Goal: Transaction & Acquisition: Book appointment/travel/reservation

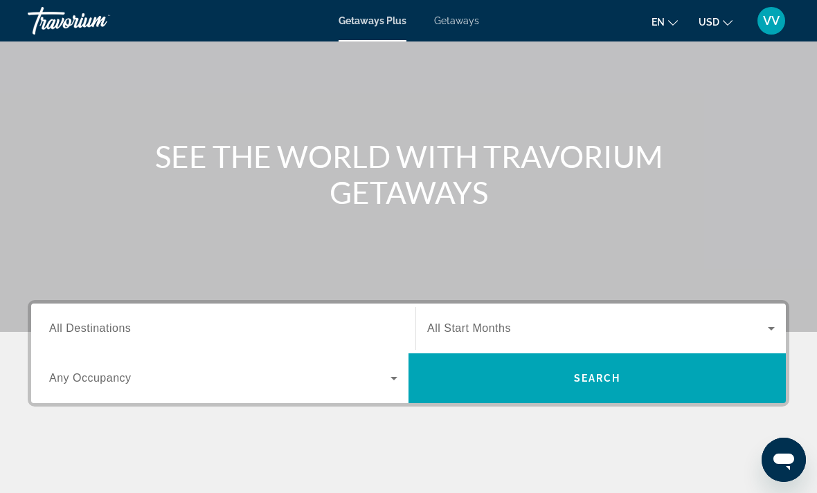
click at [155, 334] on input "Destination All Destinations" at bounding box center [223, 329] width 348 height 17
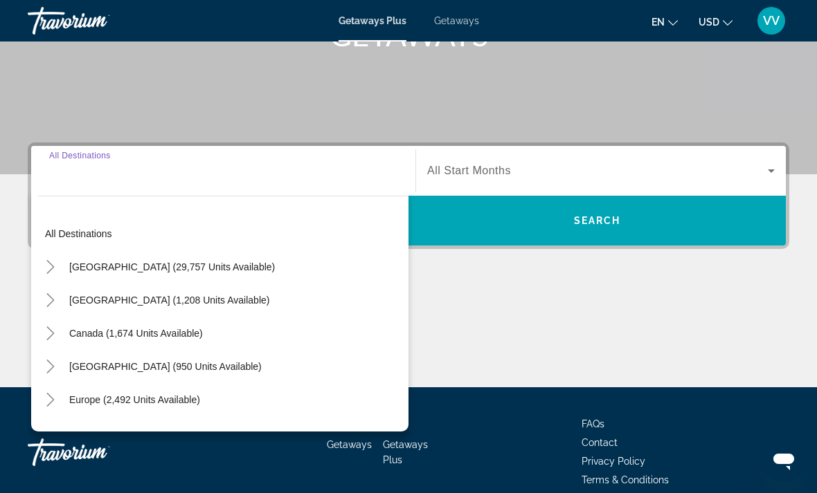
scroll to position [260, 0]
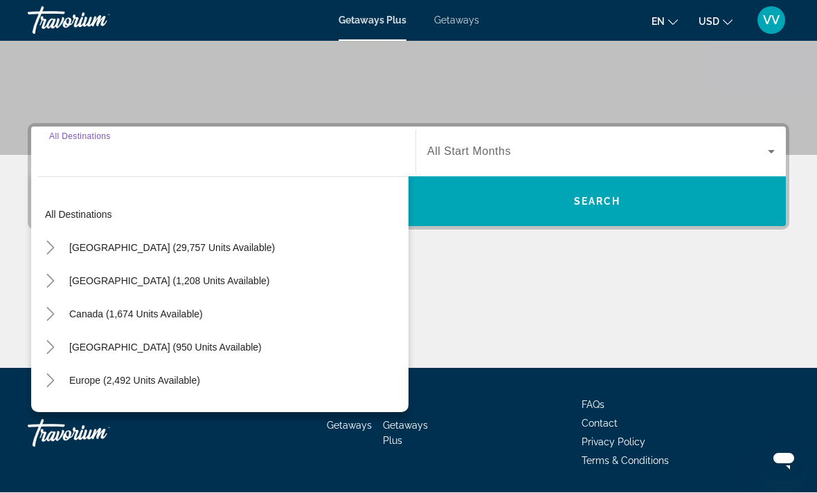
click at [44, 244] on icon "Toggle United States (29,757 units available)" at bounding box center [51, 249] width 14 height 14
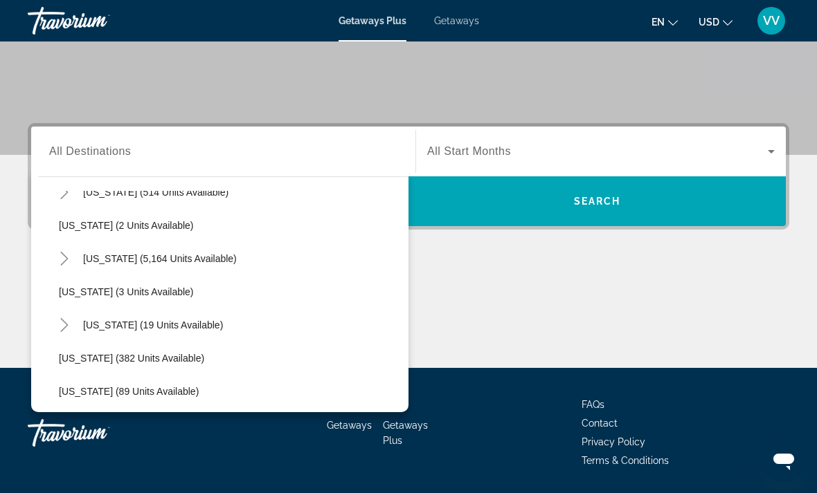
scroll to position [204, 0]
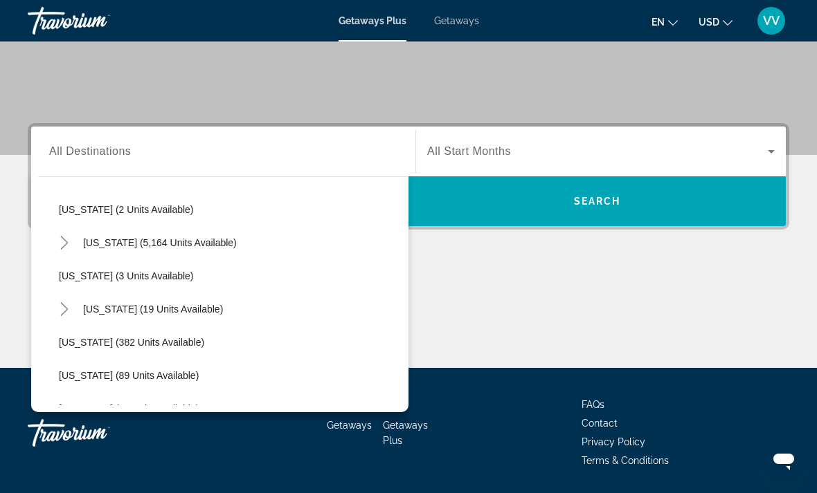
click at [177, 308] on span "[US_STATE] (19 units available)" at bounding box center [153, 309] width 140 height 11
type input "**********"
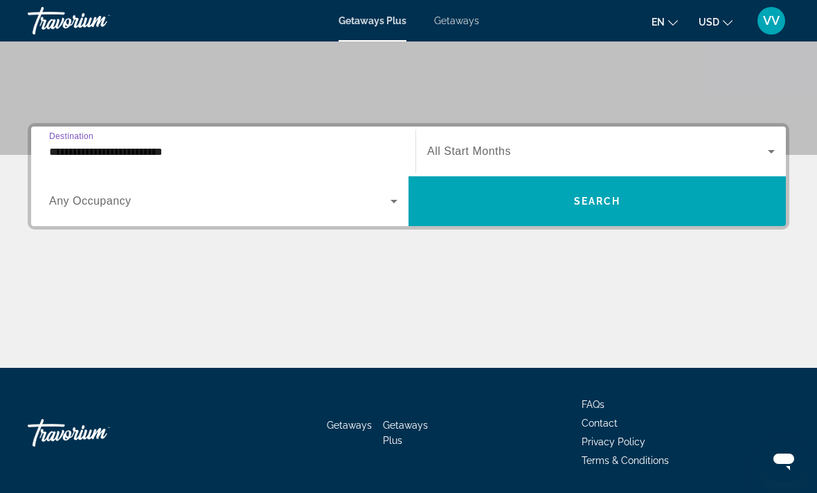
click at [461, 25] on span "Getaways" at bounding box center [456, 20] width 45 height 11
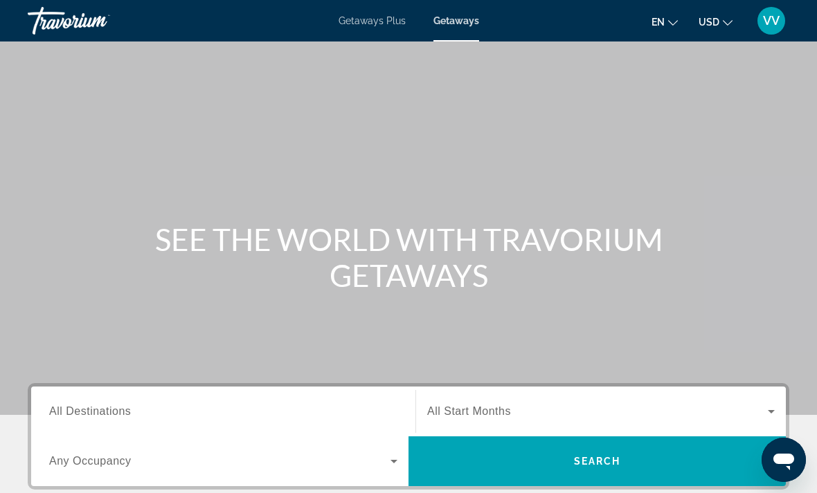
click at [122, 404] on input "Destination All Destinations" at bounding box center [223, 412] width 348 height 17
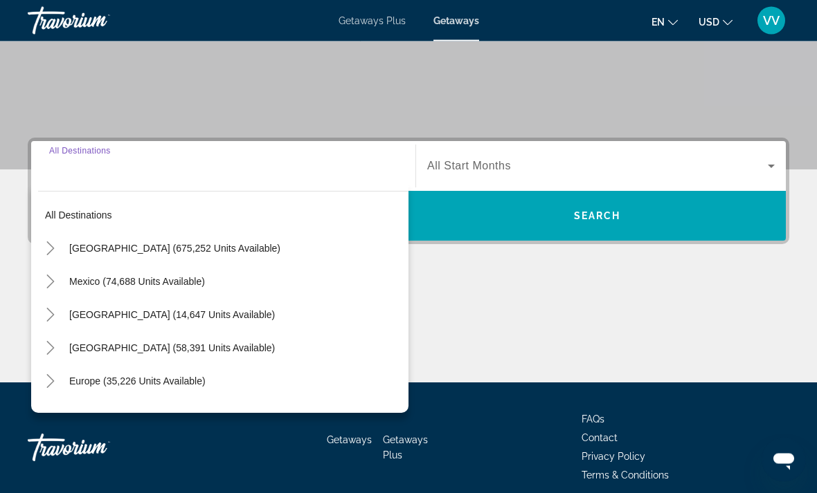
scroll to position [260, 0]
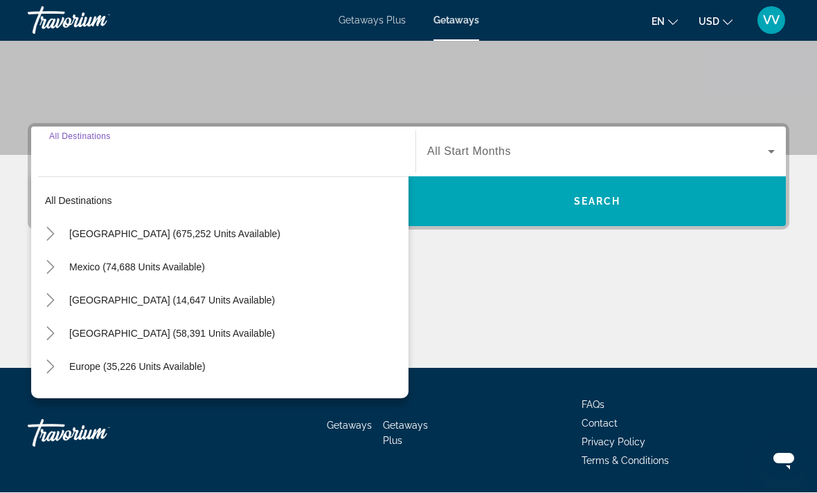
click at [57, 226] on mat-icon "Toggle United States (675,252 units available)" at bounding box center [50, 235] width 24 height 24
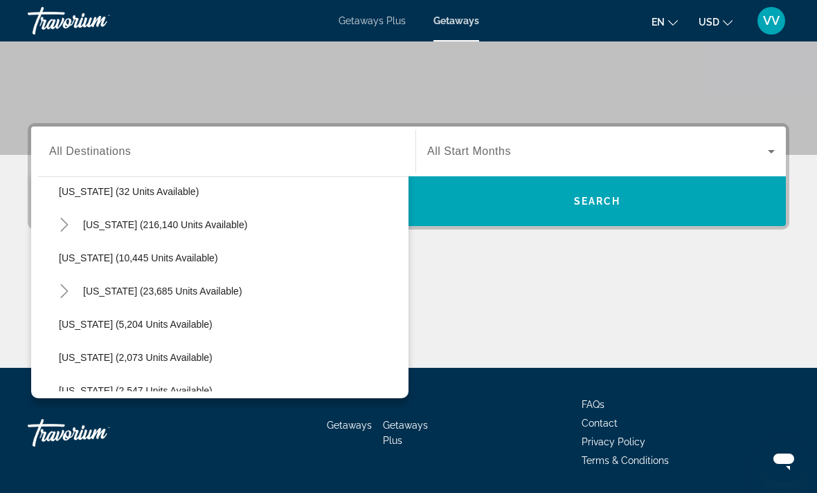
scroll to position [242, 0]
click at [206, 292] on span "[US_STATE] (23,685 units available)" at bounding box center [162, 290] width 159 height 11
type input "**********"
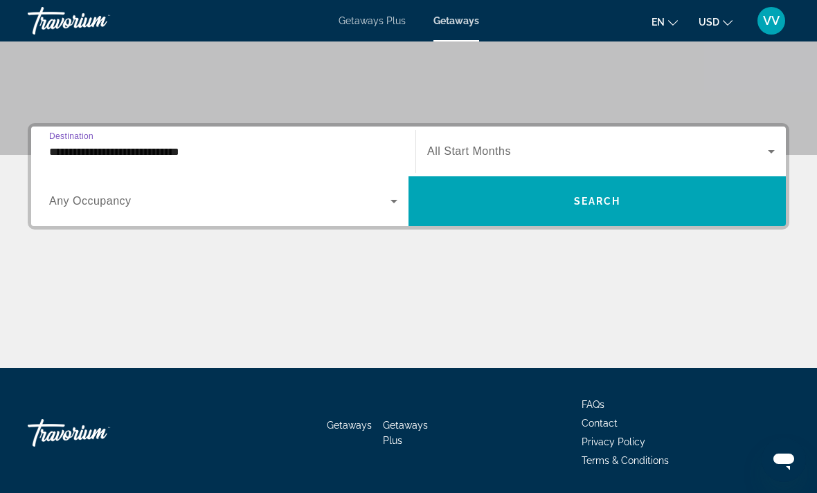
click at [390, 206] on icon "Search widget" at bounding box center [393, 201] width 17 height 17
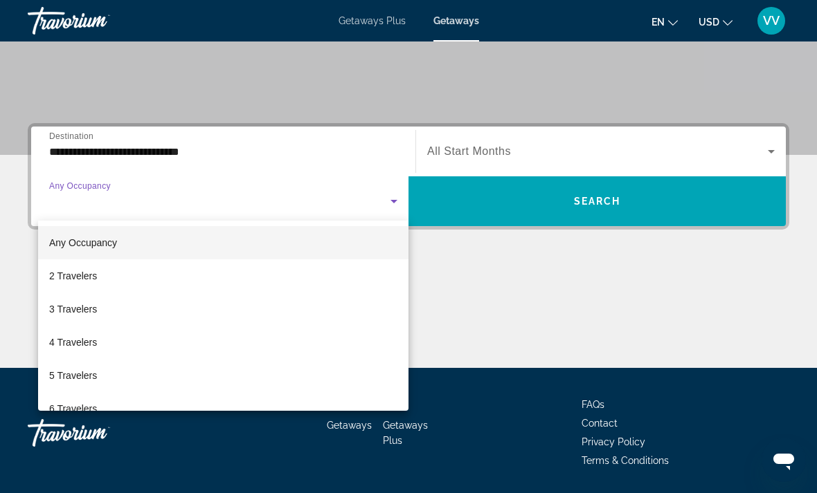
click at [758, 152] on div at bounding box center [408, 246] width 817 height 493
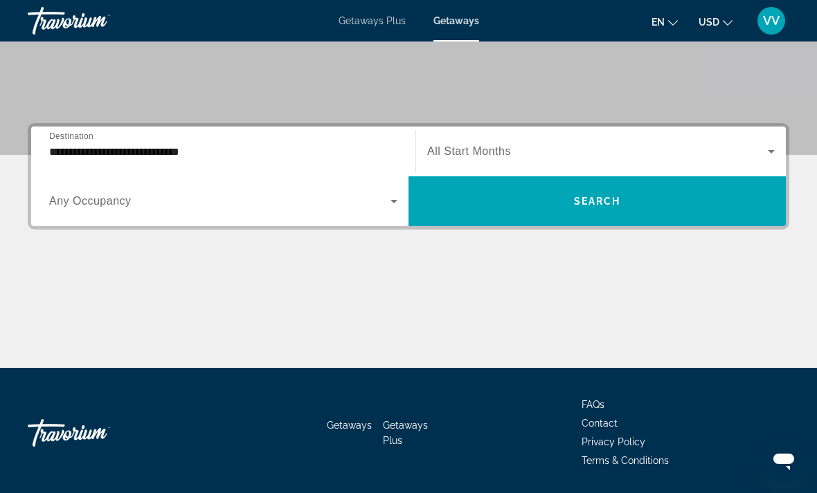
click at [760, 147] on span "Search widget" at bounding box center [597, 151] width 340 height 17
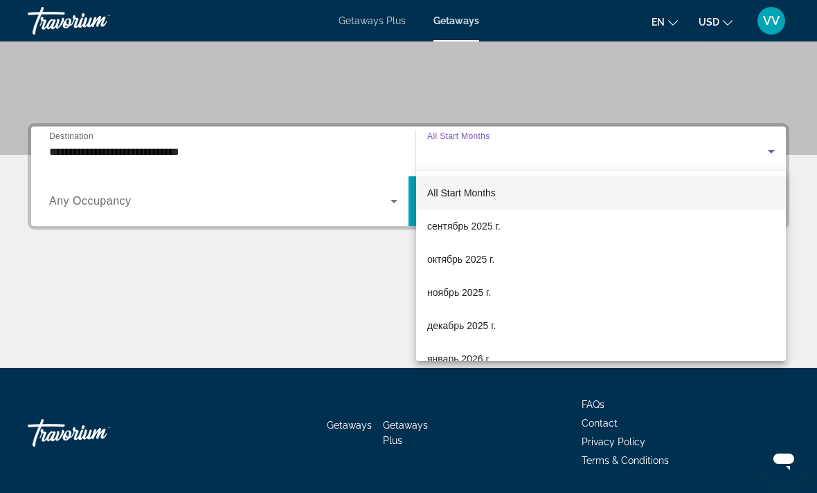
click at [790, 91] on div at bounding box center [408, 246] width 817 height 493
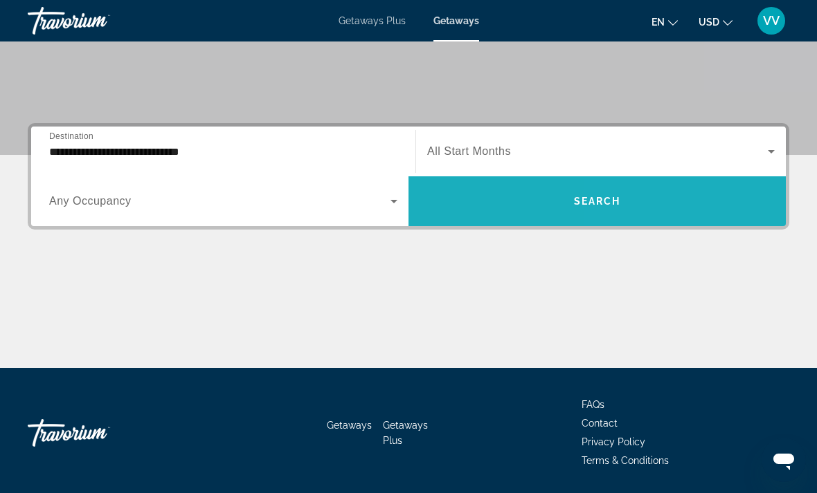
click at [644, 205] on span "Search widget" at bounding box center [596, 201] width 377 height 33
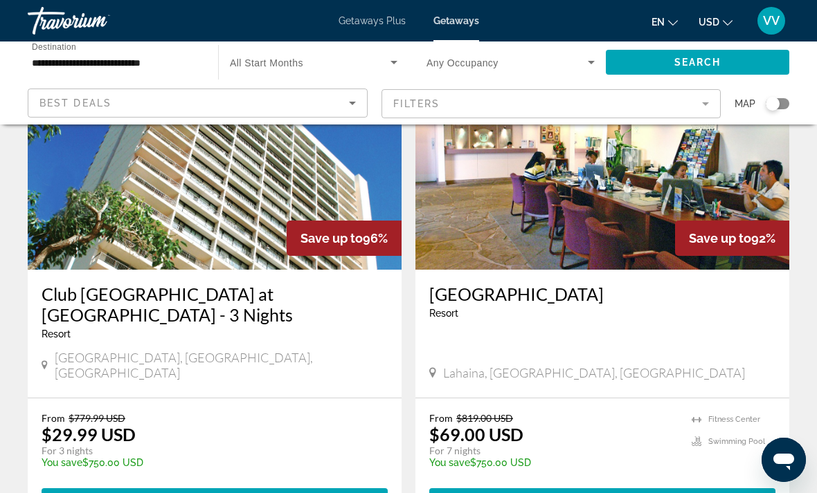
scroll to position [124, 0]
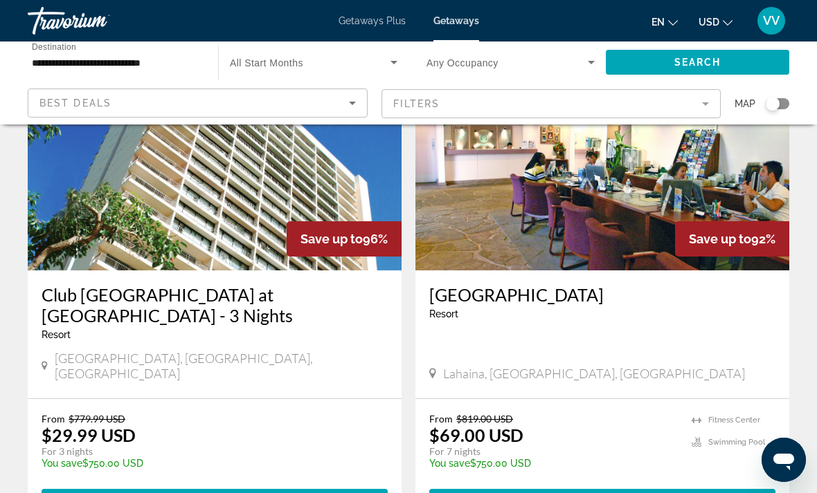
click at [693, 486] on span "Main content" at bounding box center [602, 501] width 346 height 33
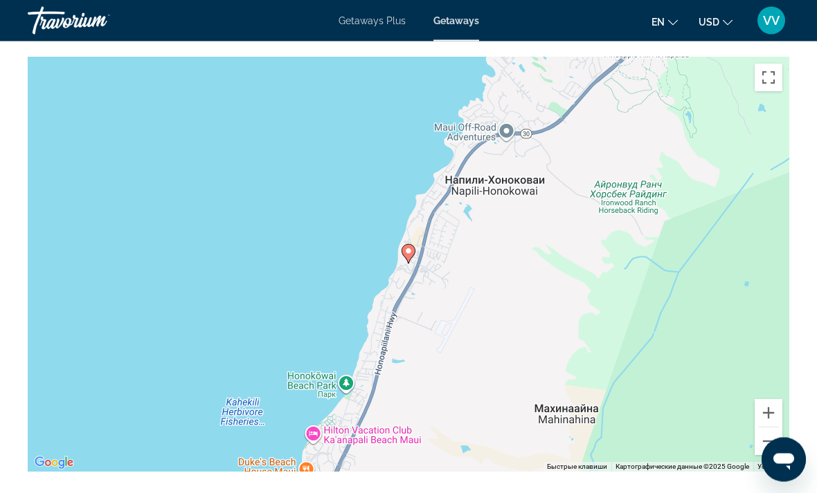
scroll to position [2155, 0]
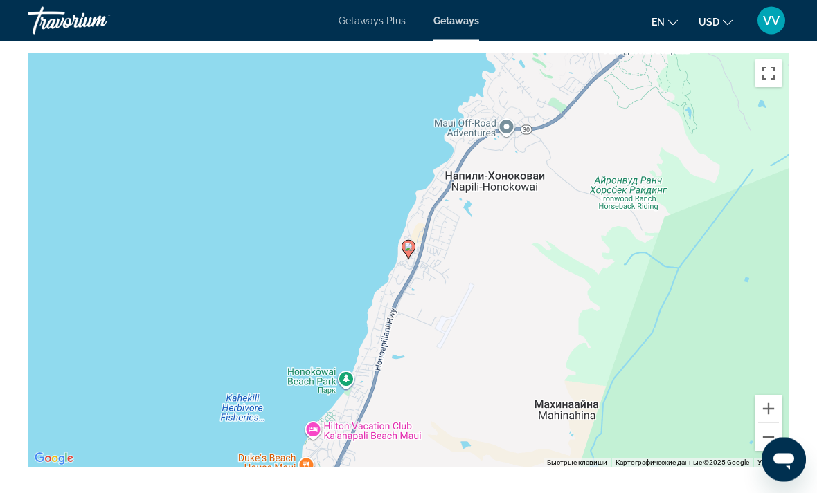
click at [779, 439] on button "Уменьшить" at bounding box center [768, 438] width 28 height 28
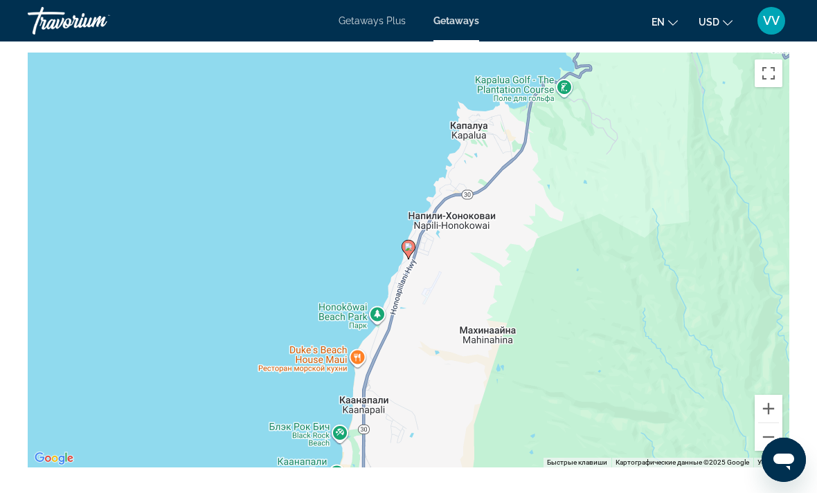
click at [780, 437] on button "Уменьшить" at bounding box center [768, 438] width 28 height 28
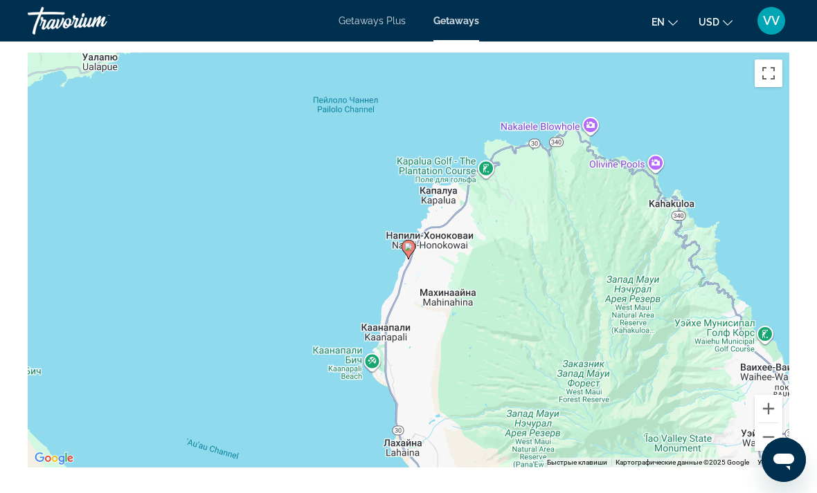
click at [779, 435] on button "Уменьшить" at bounding box center [768, 438] width 28 height 28
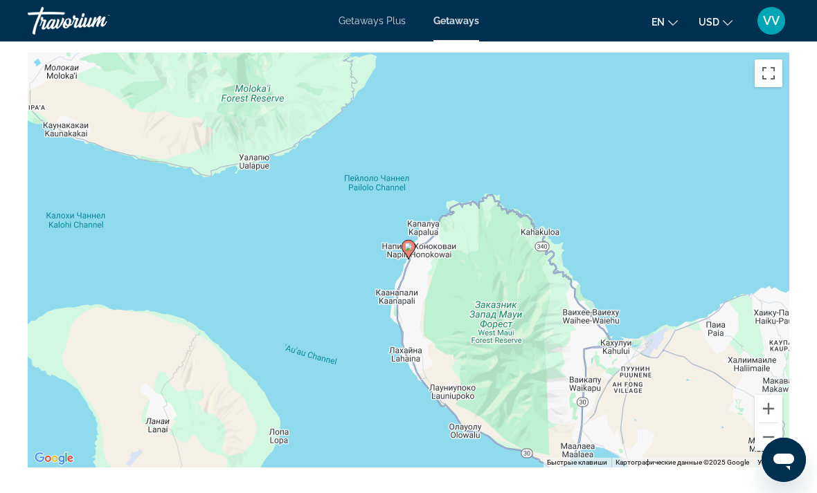
click at [778, 438] on button "Уменьшить" at bounding box center [768, 438] width 28 height 28
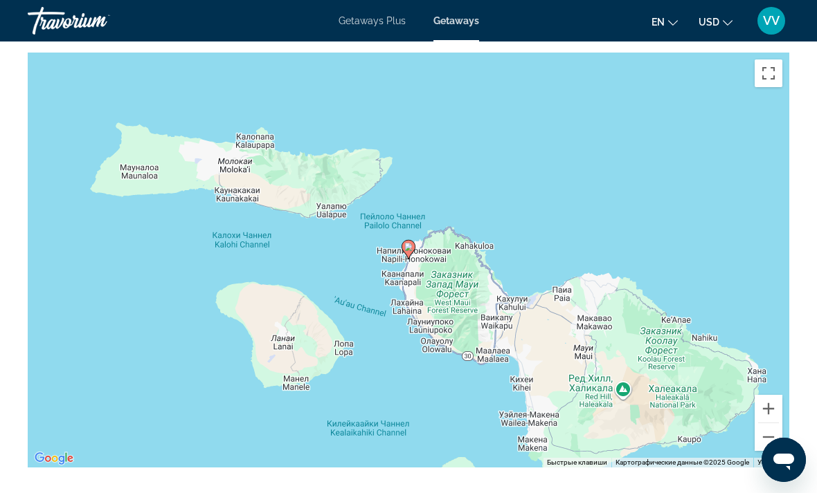
click at [779, 436] on button "Уменьшить" at bounding box center [768, 438] width 28 height 28
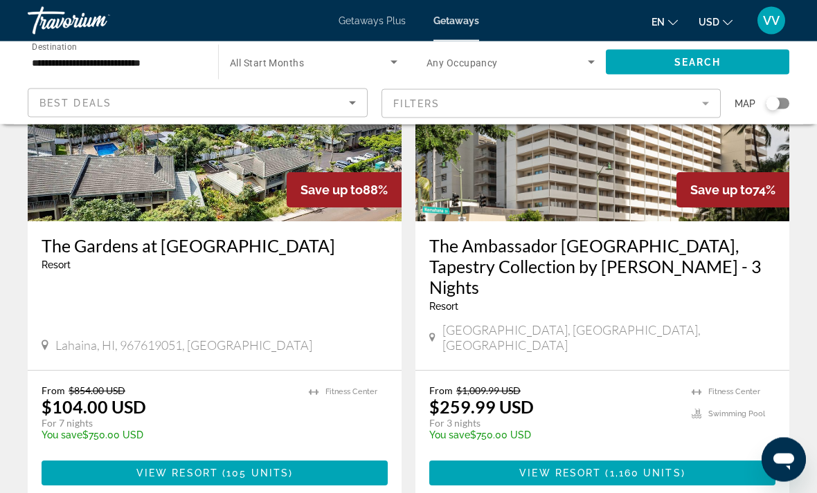
scroll to position [680, 0]
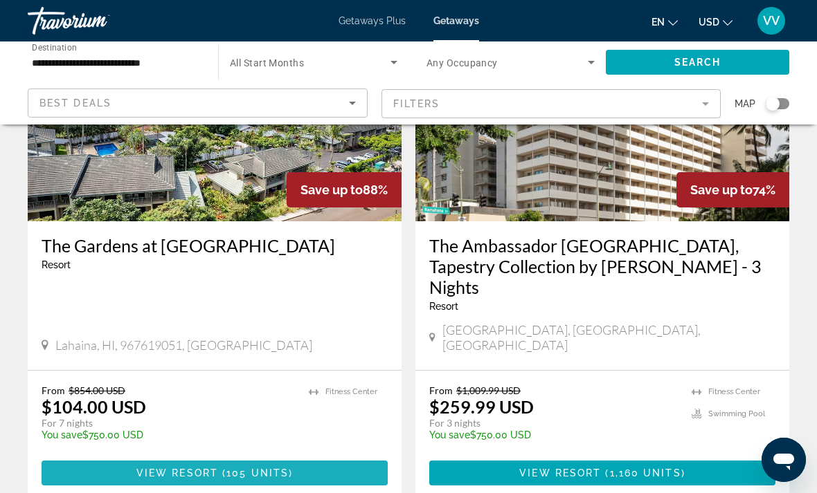
click at [102, 457] on span "Main content" at bounding box center [215, 473] width 346 height 33
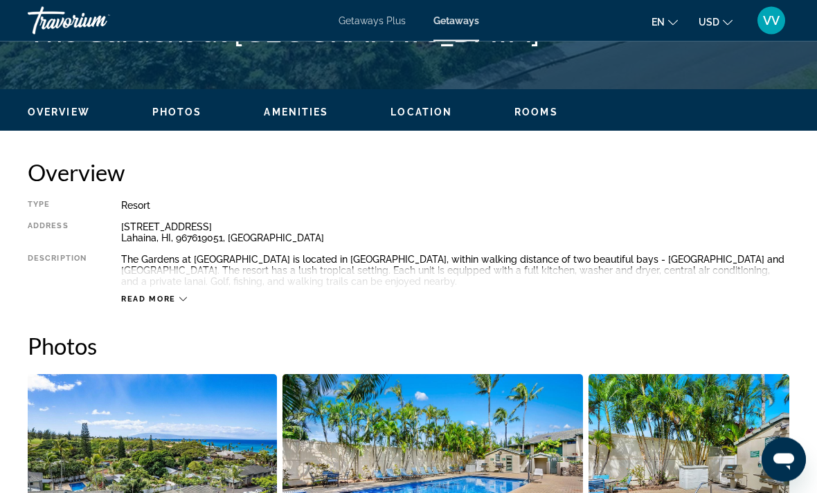
scroll to position [610, 0]
click at [136, 297] on span "Read more" at bounding box center [148, 299] width 55 height 9
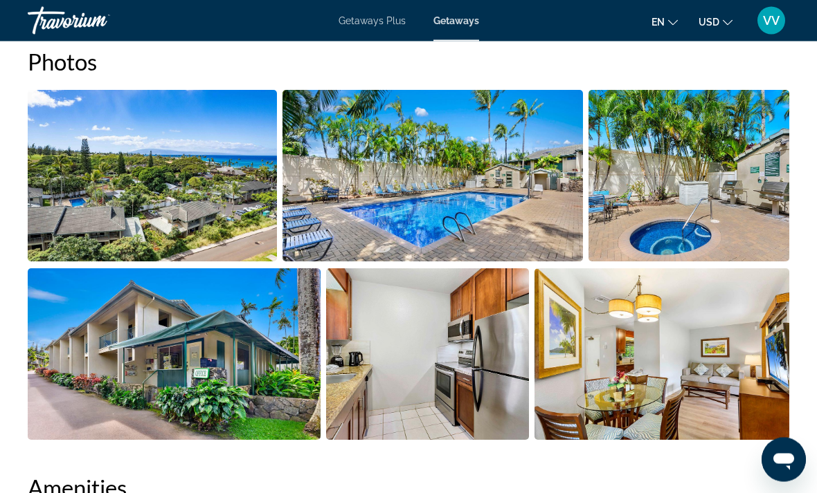
scroll to position [902, 0]
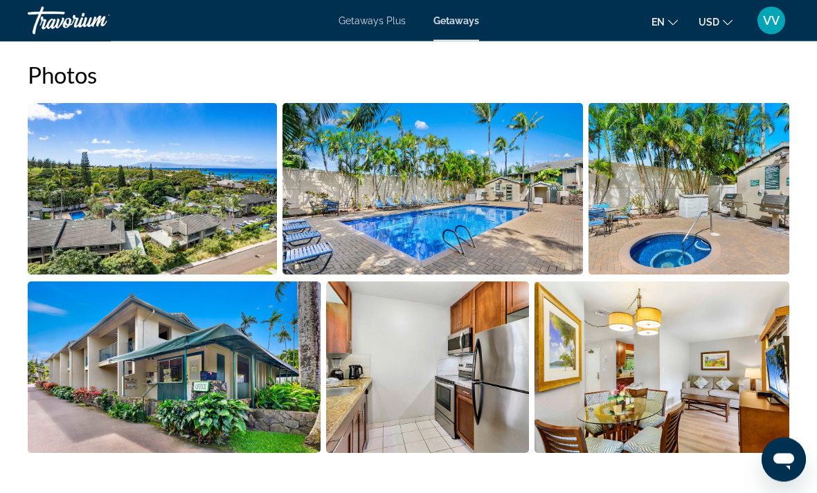
click at [111, 226] on img "Open full-screen image slider" at bounding box center [152, 190] width 249 height 172
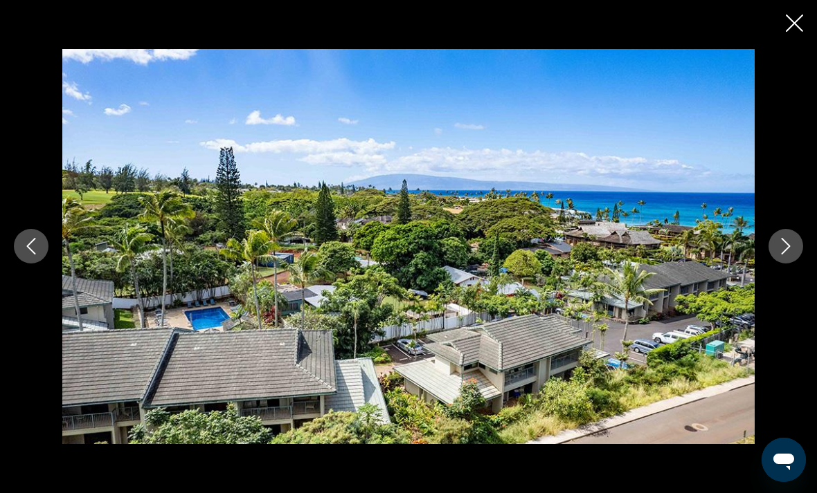
click at [793, 255] on icon "Next image" at bounding box center [785, 246] width 17 height 17
